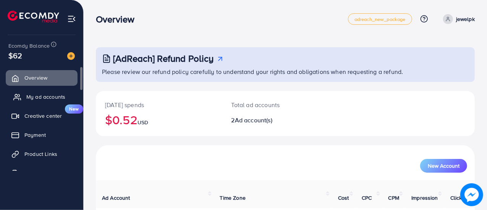
click at [53, 96] on span "My ad accounts" at bounding box center [45, 97] width 39 height 8
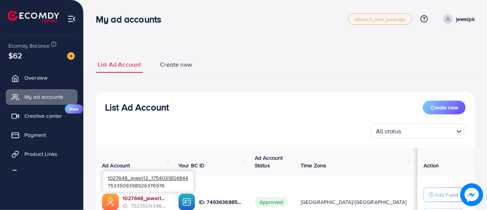
click at [145, 196] on link "1027648_jewel12_1754031854844" at bounding box center [145, 199] width 44 height 8
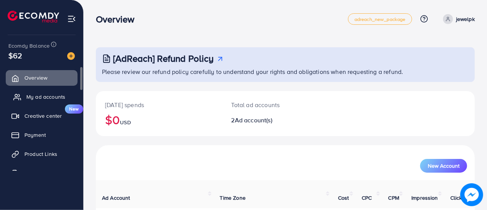
click at [61, 94] on span "My ad accounts" at bounding box center [45, 97] width 39 height 8
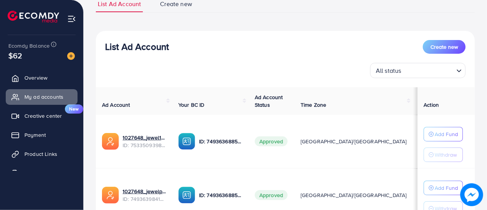
scroll to position [82, 0]
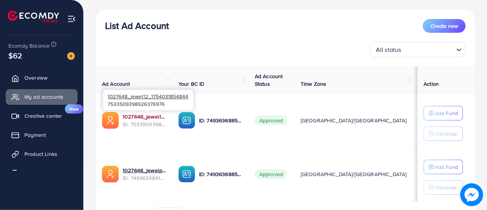
click at [142, 115] on link "1027648_jewel12_1754031854844" at bounding box center [145, 117] width 44 height 8
